Goal: Task Accomplishment & Management: Manage account settings

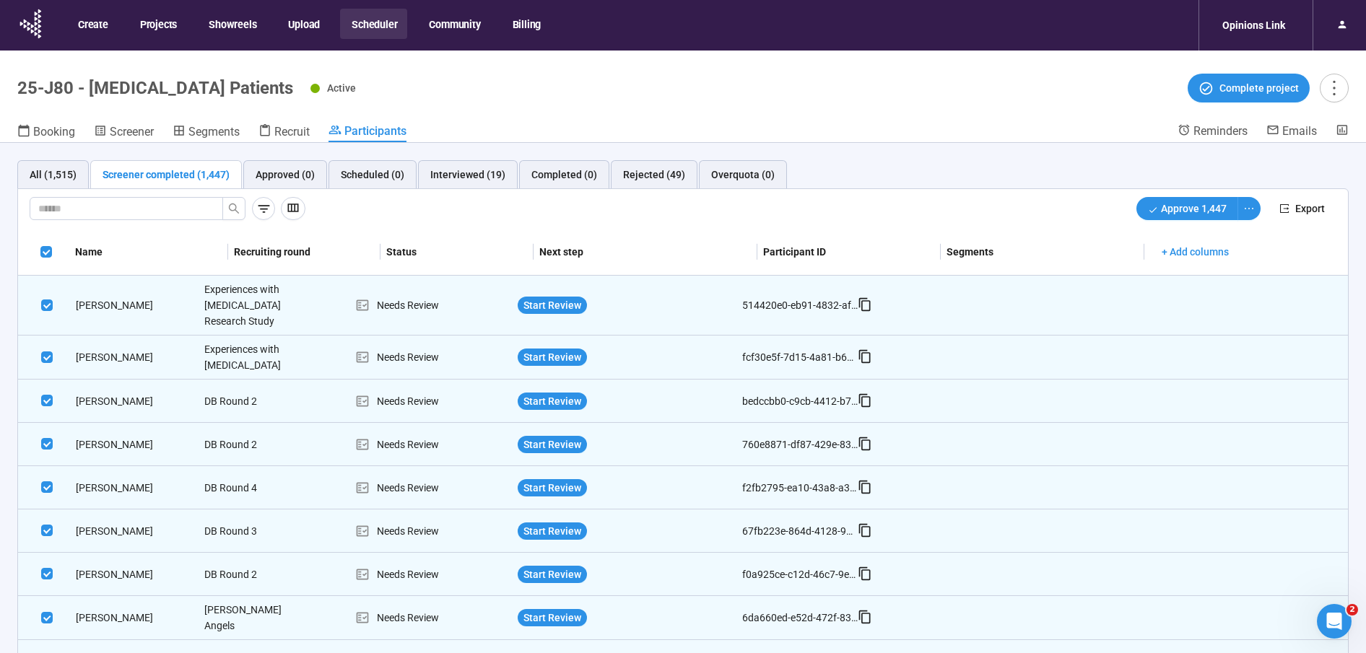
scroll to position [7, 0]
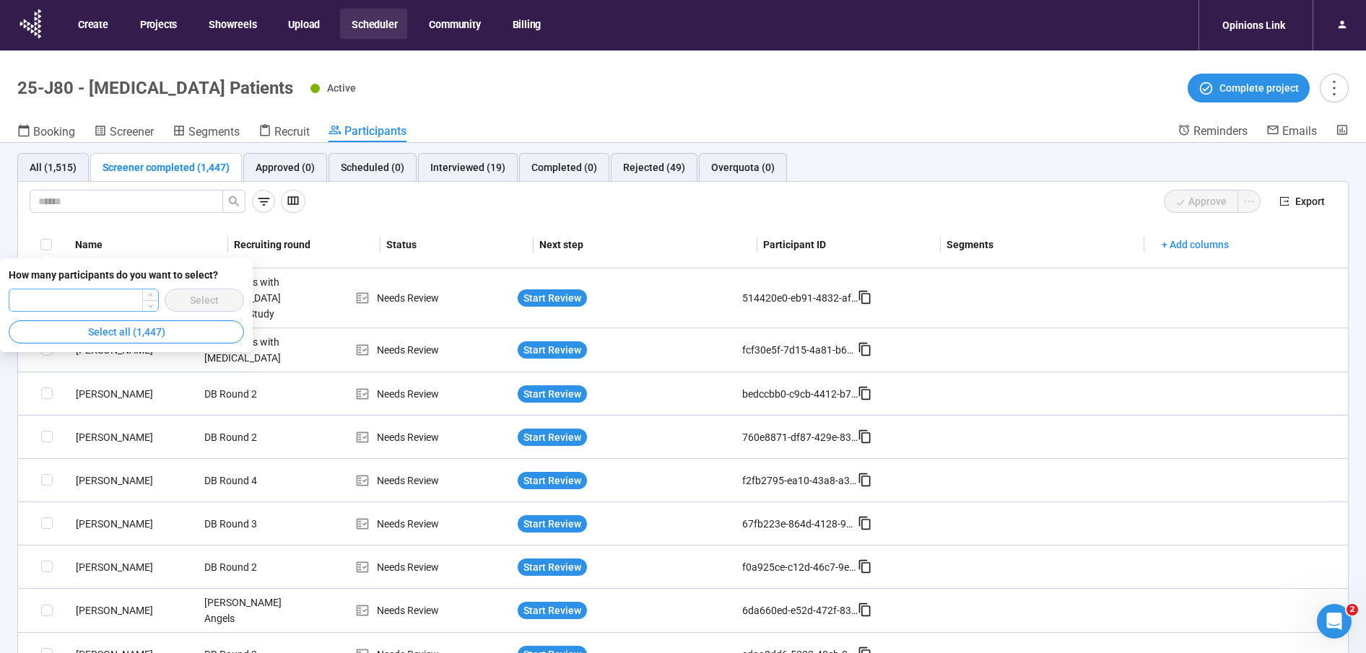
click at [99, 297] on input "number" at bounding box center [83, 301] width 148 height 22
type input "***"
click at [203, 303] on span "Select" at bounding box center [204, 300] width 29 height 16
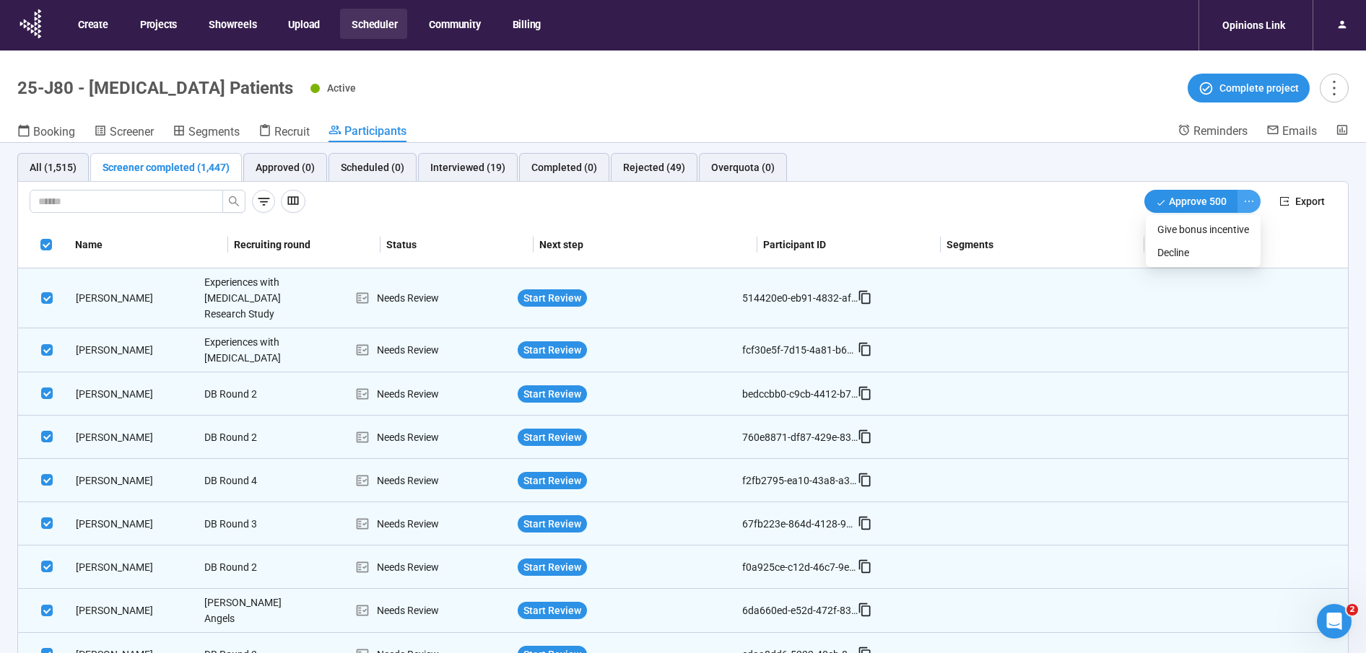
click at [1250, 201] on icon "ellipsis" at bounding box center [1249, 201] width 9 height 1
click at [1210, 251] on span "Decline" at bounding box center [1203, 253] width 92 height 16
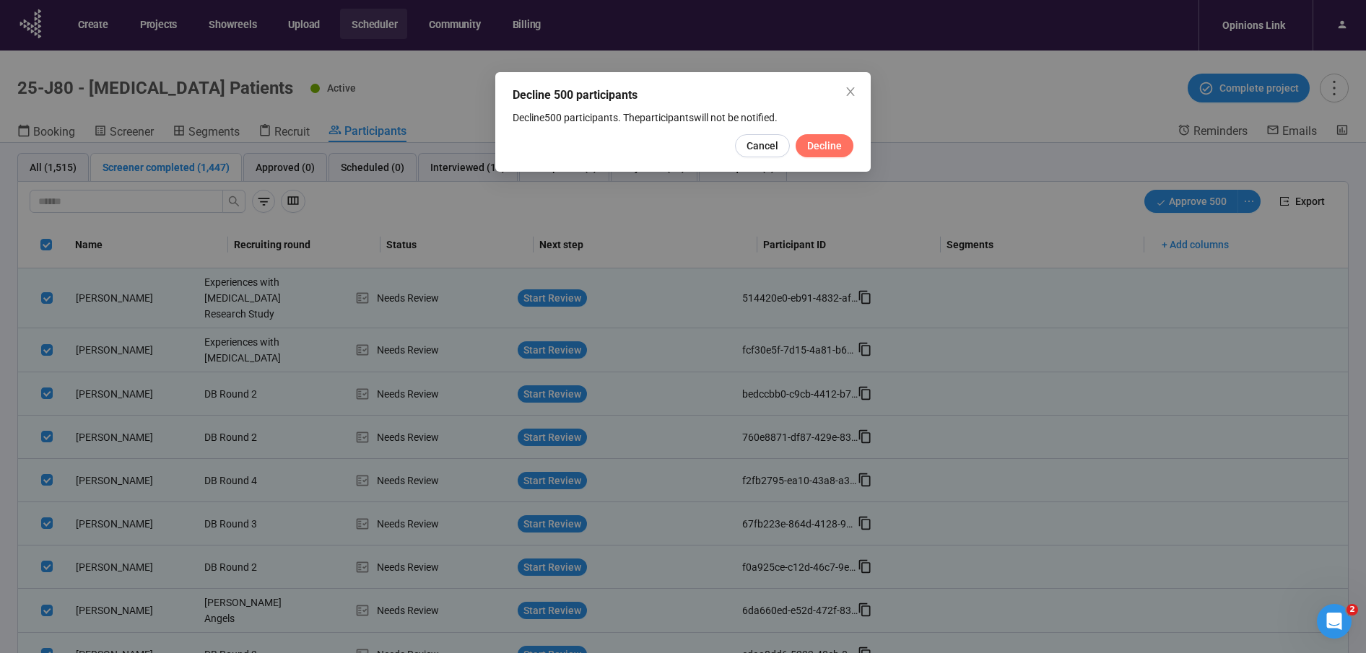
click at [843, 142] on button "Decline" at bounding box center [825, 145] width 58 height 23
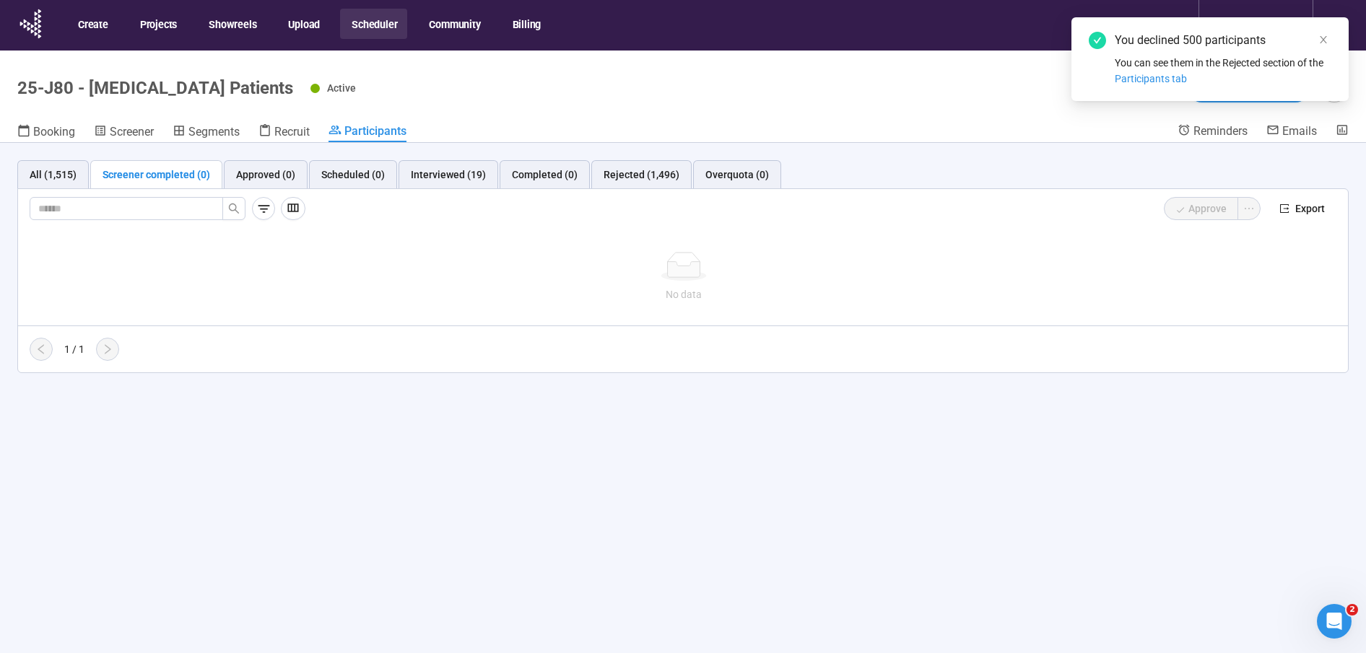
scroll to position [0, 0]
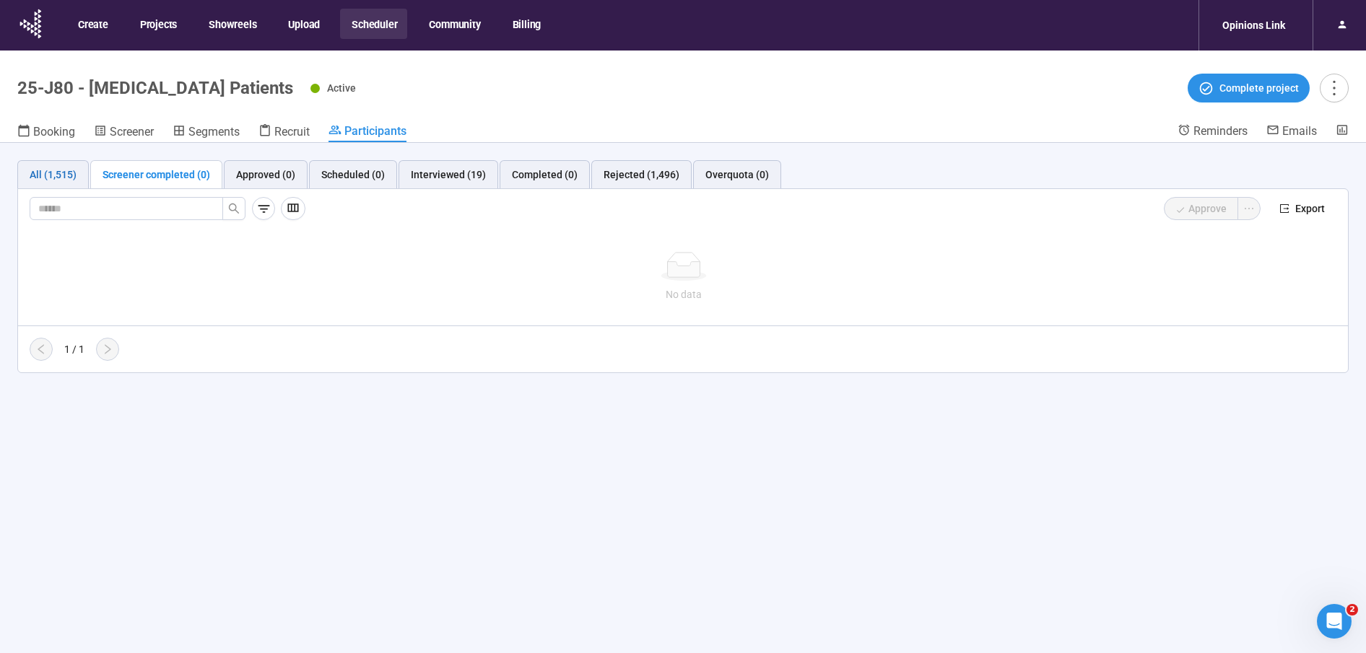
click at [52, 172] on div "All (1,515)" at bounding box center [53, 175] width 47 height 16
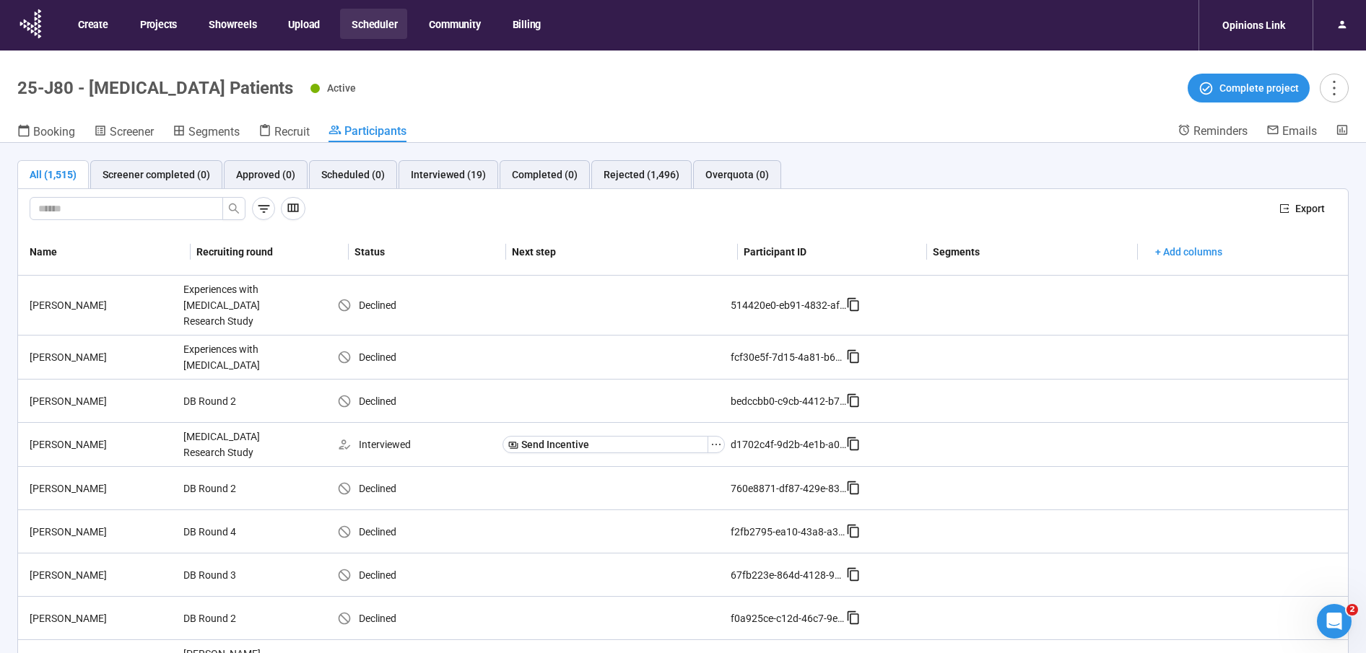
click at [85, 248] on th "Name" at bounding box center [104, 252] width 173 height 47
click at [1239, 90] on span "Complete project" at bounding box center [1259, 88] width 79 height 16
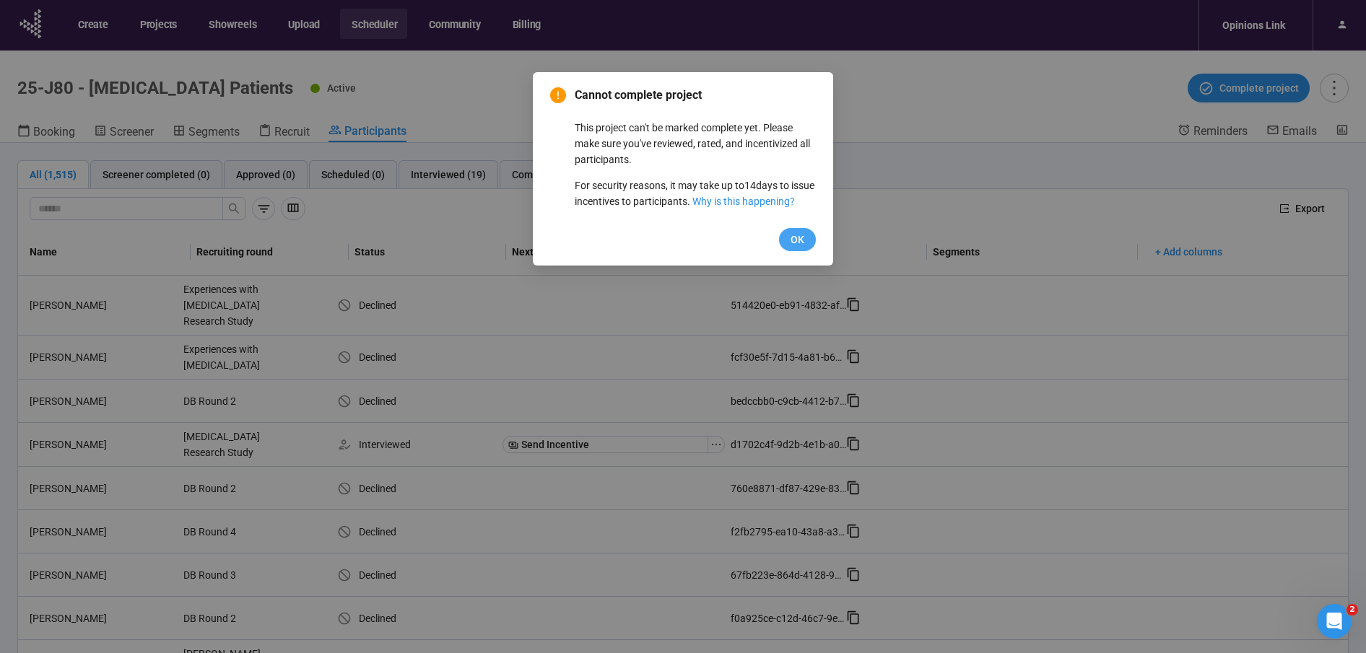
click at [788, 251] on button "OK" at bounding box center [797, 239] width 37 height 23
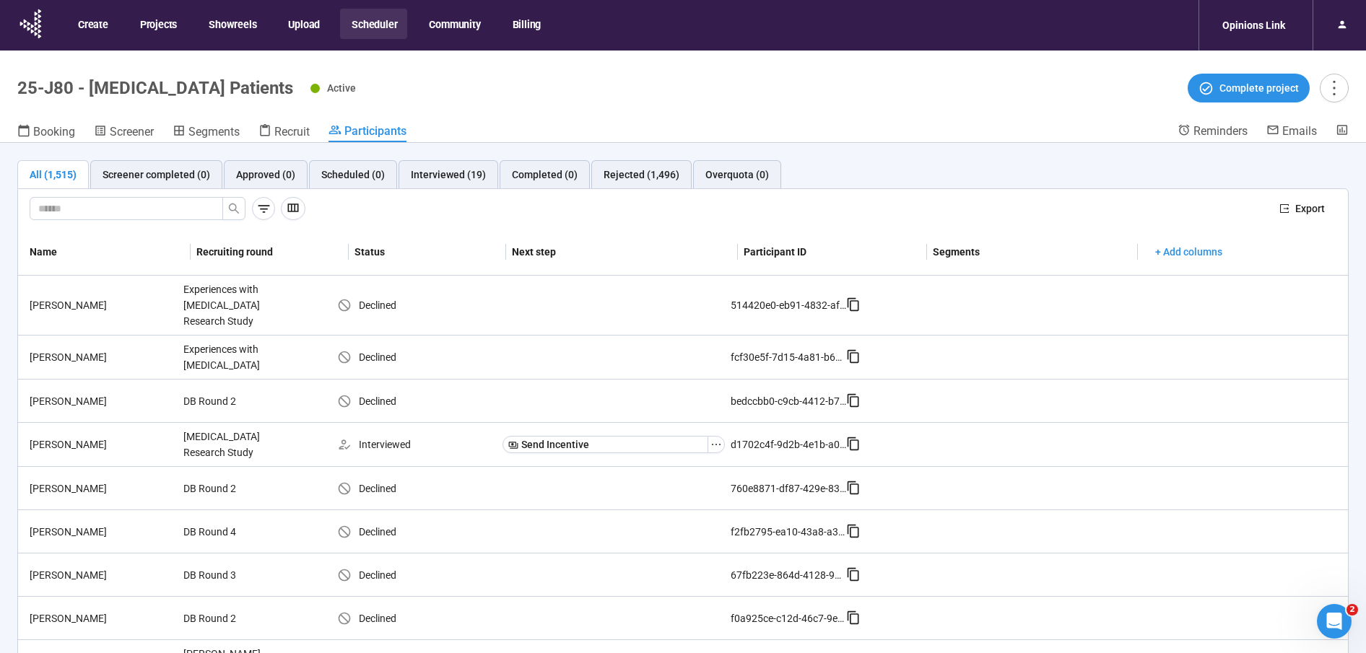
click at [25, 170] on div "All (1,515)" at bounding box center [52, 174] width 71 height 29
click at [625, 162] on div "Rejected (1,496)" at bounding box center [641, 174] width 100 height 29
